Goal: Transaction & Acquisition: Download file/media

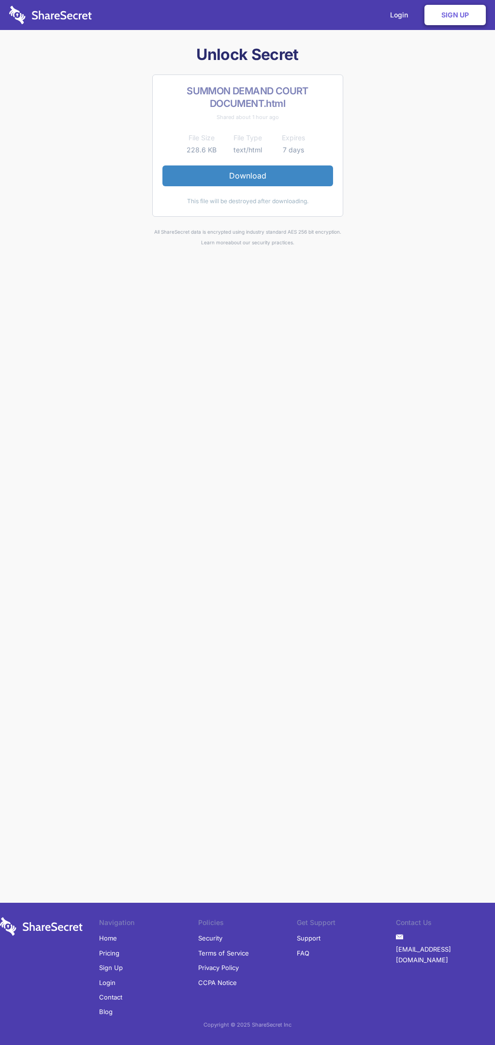
click at [248, 176] on link "Download" at bounding box center [248, 175] width 171 height 20
